Goal: Task Accomplishment & Management: Use online tool/utility

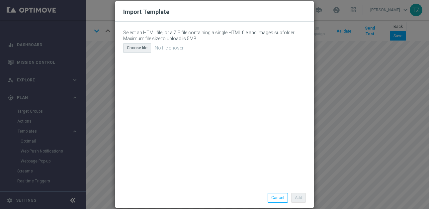
click at [142, 47] on div "Choose file" at bounding box center [137, 47] width 28 height 9
type input "C:\fakepath\email (22).html"
click at [304, 199] on button "Add" at bounding box center [298, 197] width 15 height 9
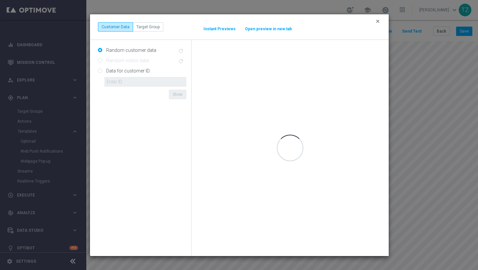
click at [378, 21] on icon "clear" at bounding box center [377, 21] width 5 height 5
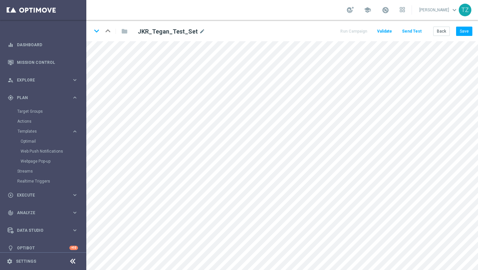
click at [416, 31] on button "Send Test" at bounding box center [412, 31] width 22 height 9
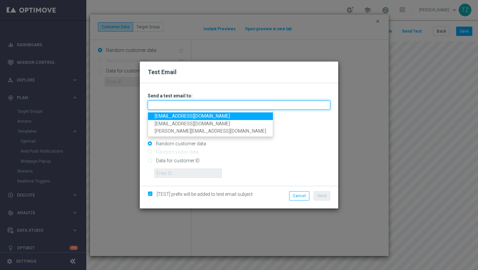
click at [195, 106] on input "text" at bounding box center [239, 104] width 183 height 9
type input "[EMAIL_ADDRESS][DOMAIN_NAME],[EMAIL_ADDRESS][DOMAIN_NAME]"
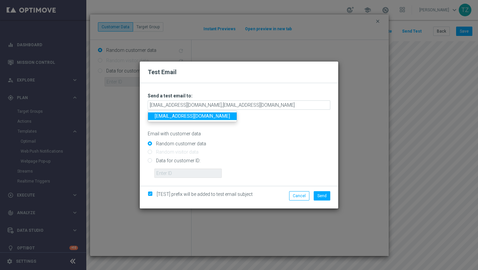
click at [277, 143] on input "Random customer data" at bounding box center [239, 146] width 183 height 9
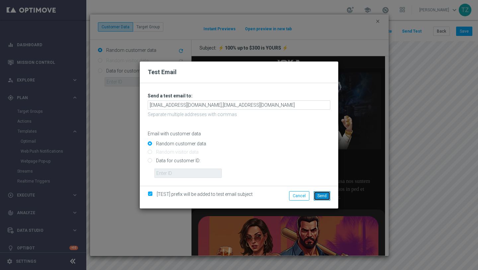
click at [324, 193] on span "Send" at bounding box center [322, 195] width 9 height 5
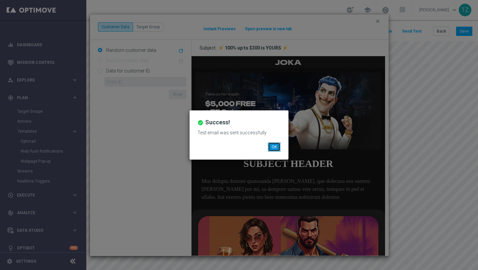
click at [276, 145] on button "OK" at bounding box center [274, 146] width 13 height 9
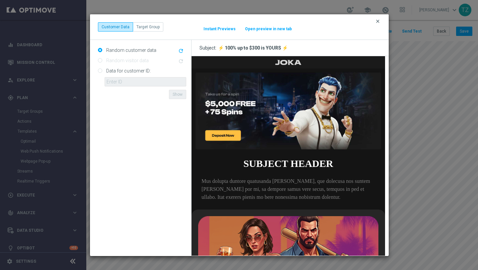
click at [379, 22] on icon "clear" at bounding box center [377, 21] width 5 height 5
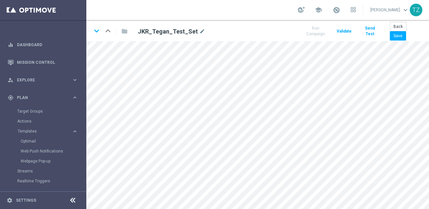
click at [370, 31] on button "Send Test" at bounding box center [370, 31] width 19 height 15
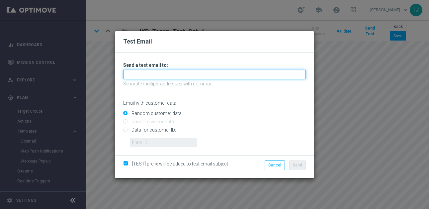
click at [172, 79] on input "text" at bounding box center [214, 74] width 183 height 9
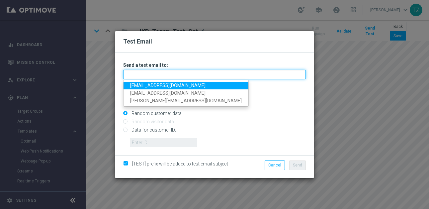
type input "[EMAIL_ADDRESS][DOMAIN_NAME],[EMAIL_ADDRESS][DOMAIN_NAME]"
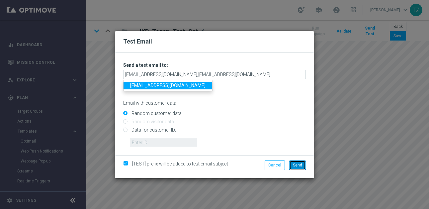
click at [298, 167] on span "Send" at bounding box center [297, 165] width 9 height 5
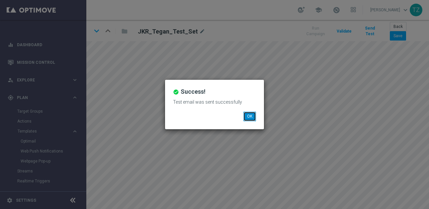
click at [250, 117] on button "OK" at bounding box center [250, 116] width 13 height 9
